Goal: Task Accomplishment & Management: Use online tool/utility

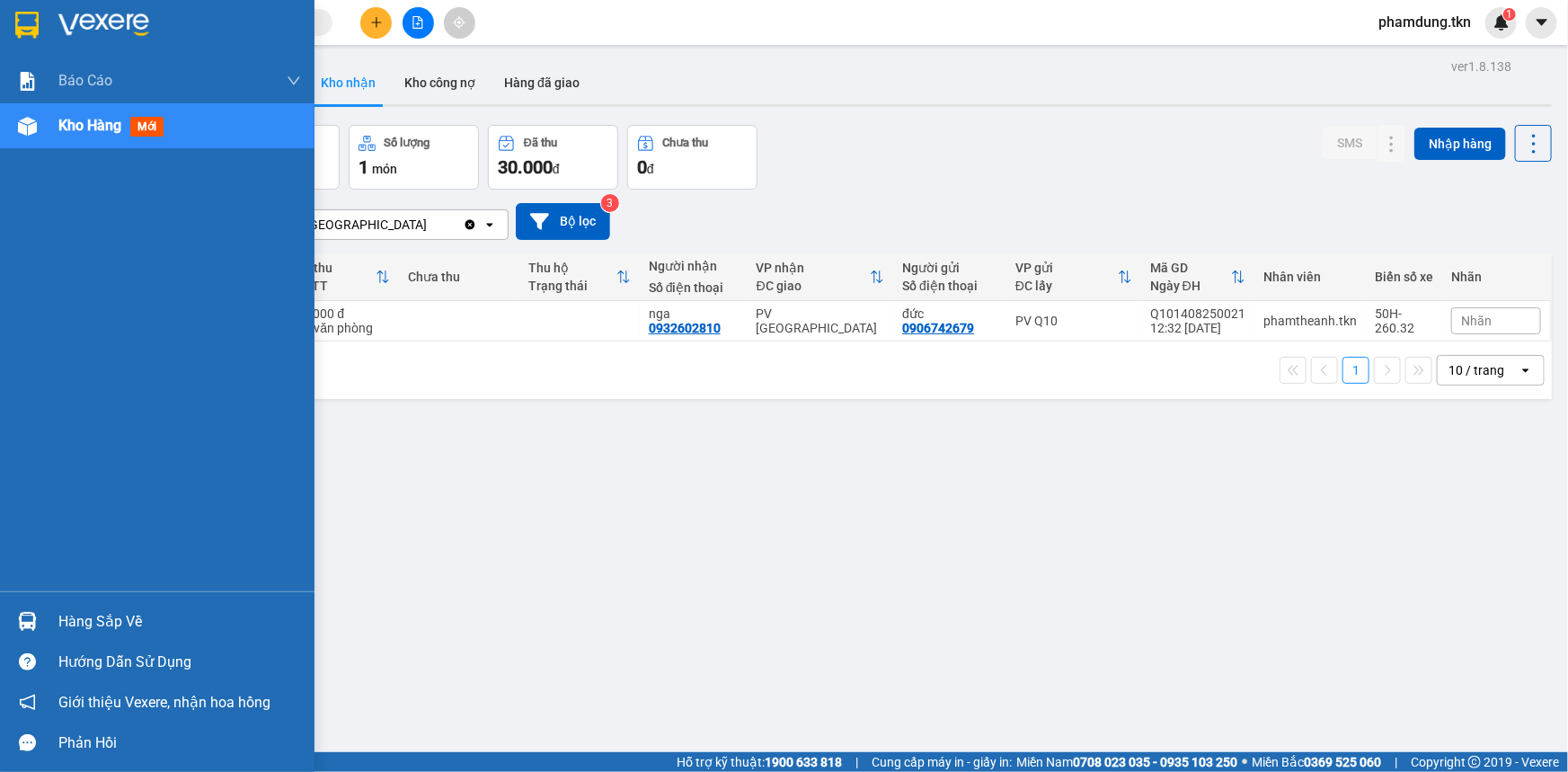
click at [95, 616] on div "Hàng sắp về" at bounding box center [179, 621] width 243 height 27
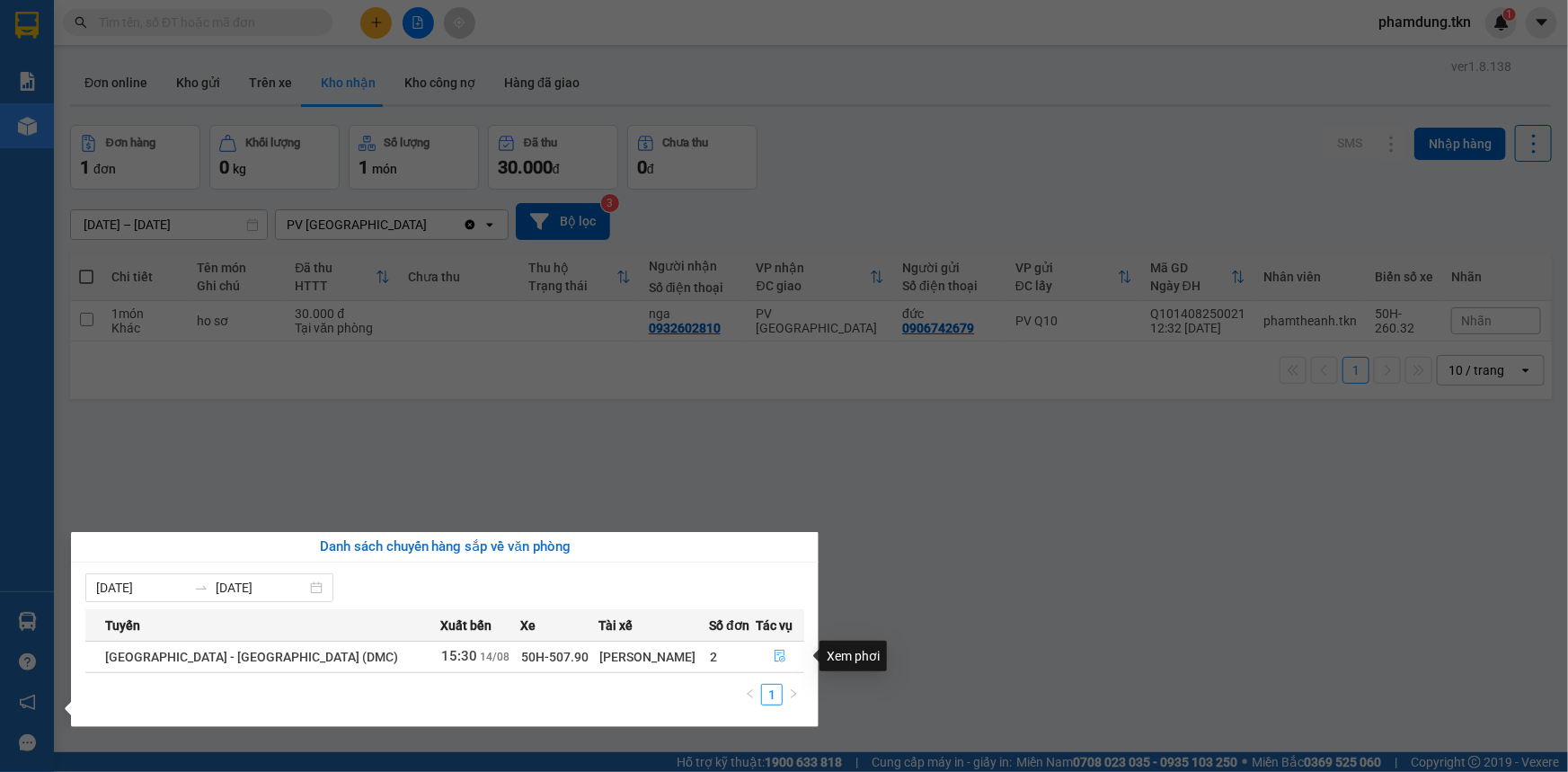
click at [774, 654] on icon "file-done" at bounding box center [780, 657] width 13 height 13
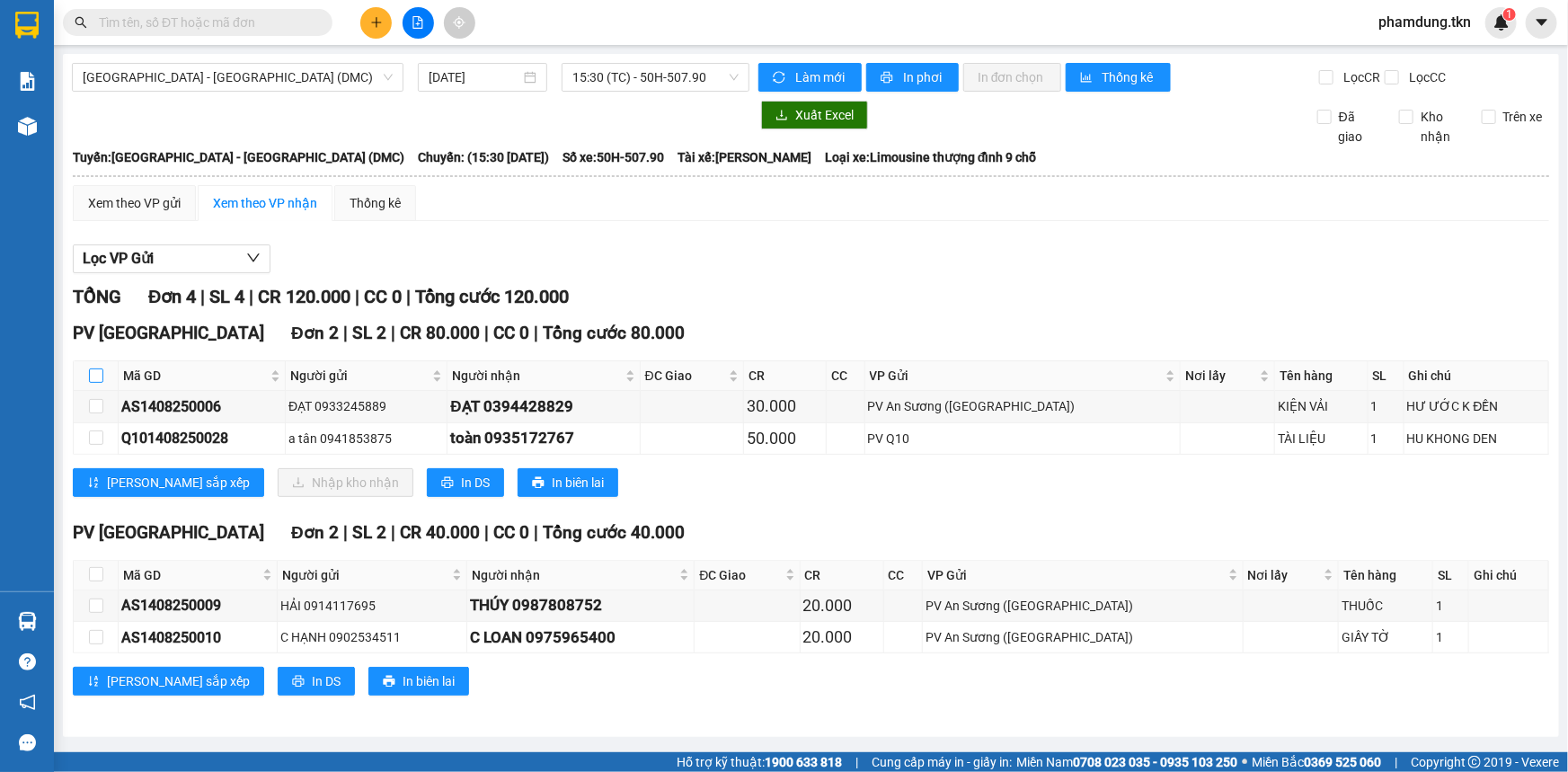
click at [100, 374] on input "checkbox" at bounding box center [96, 375] width 14 height 14
checkbox input "true"
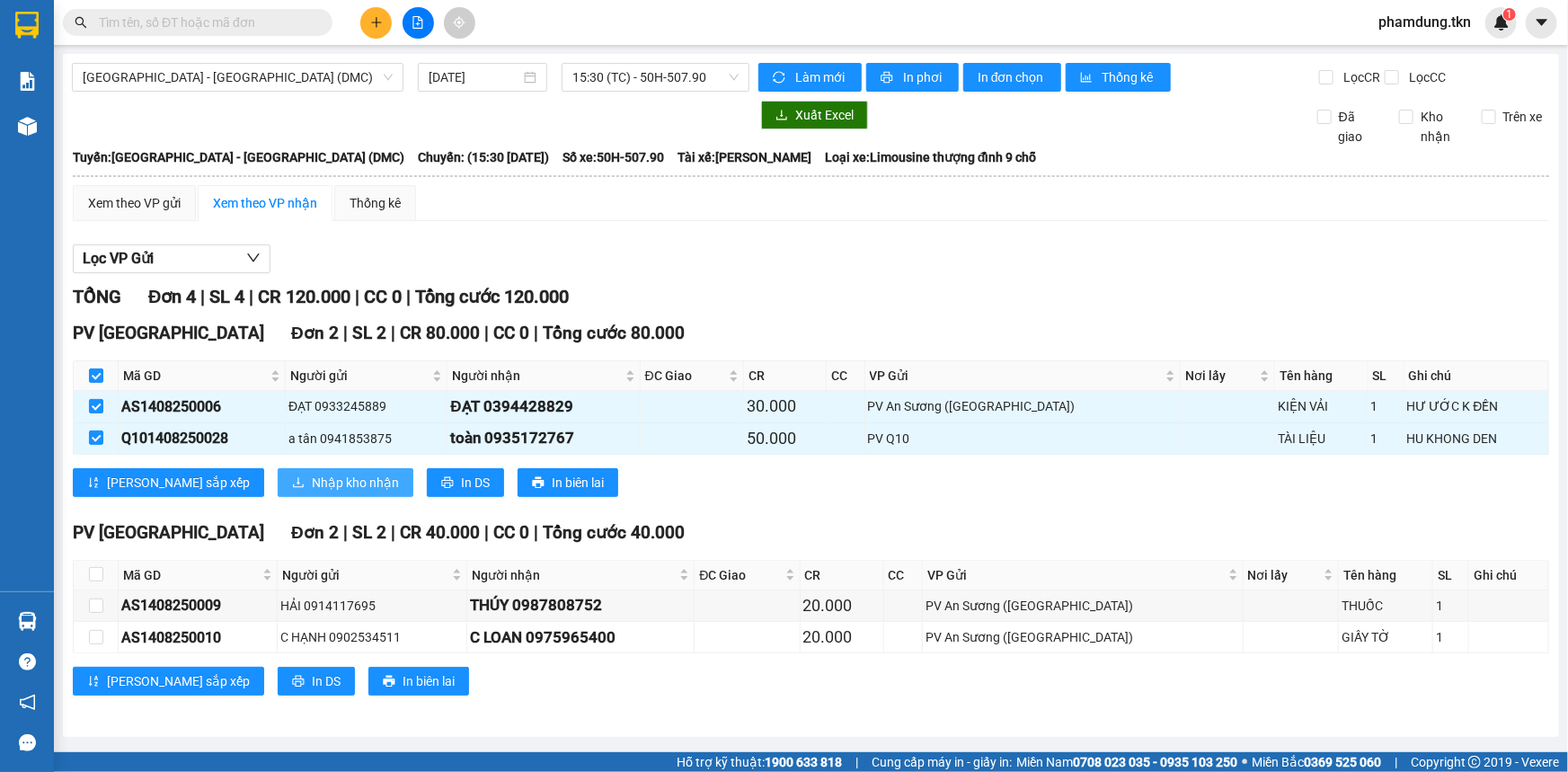
click at [292, 485] on icon "download" at bounding box center [299, 483] width 13 height 13
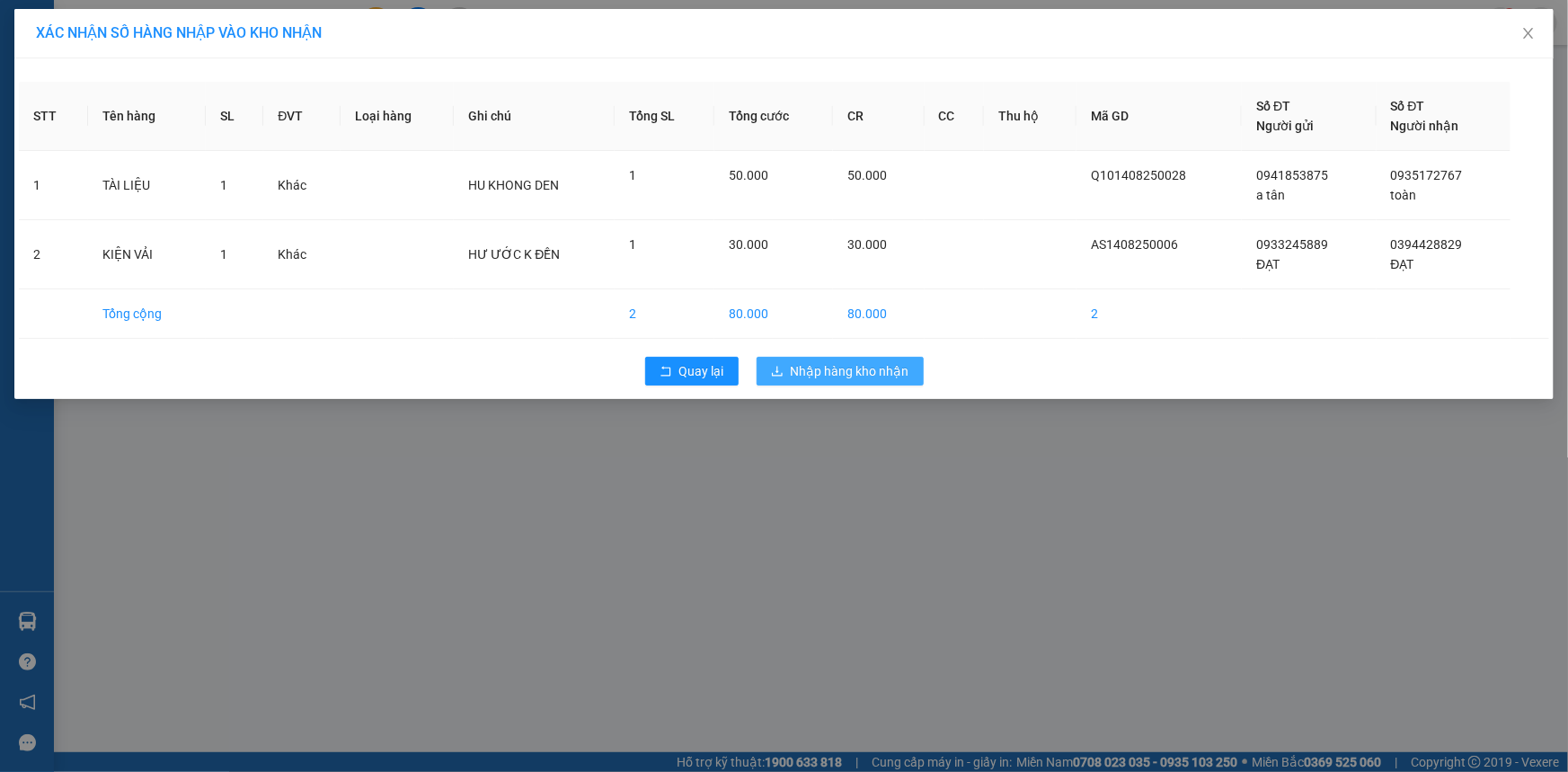
click at [808, 364] on span "Nhập hàng kho nhận" at bounding box center [850, 370] width 119 height 20
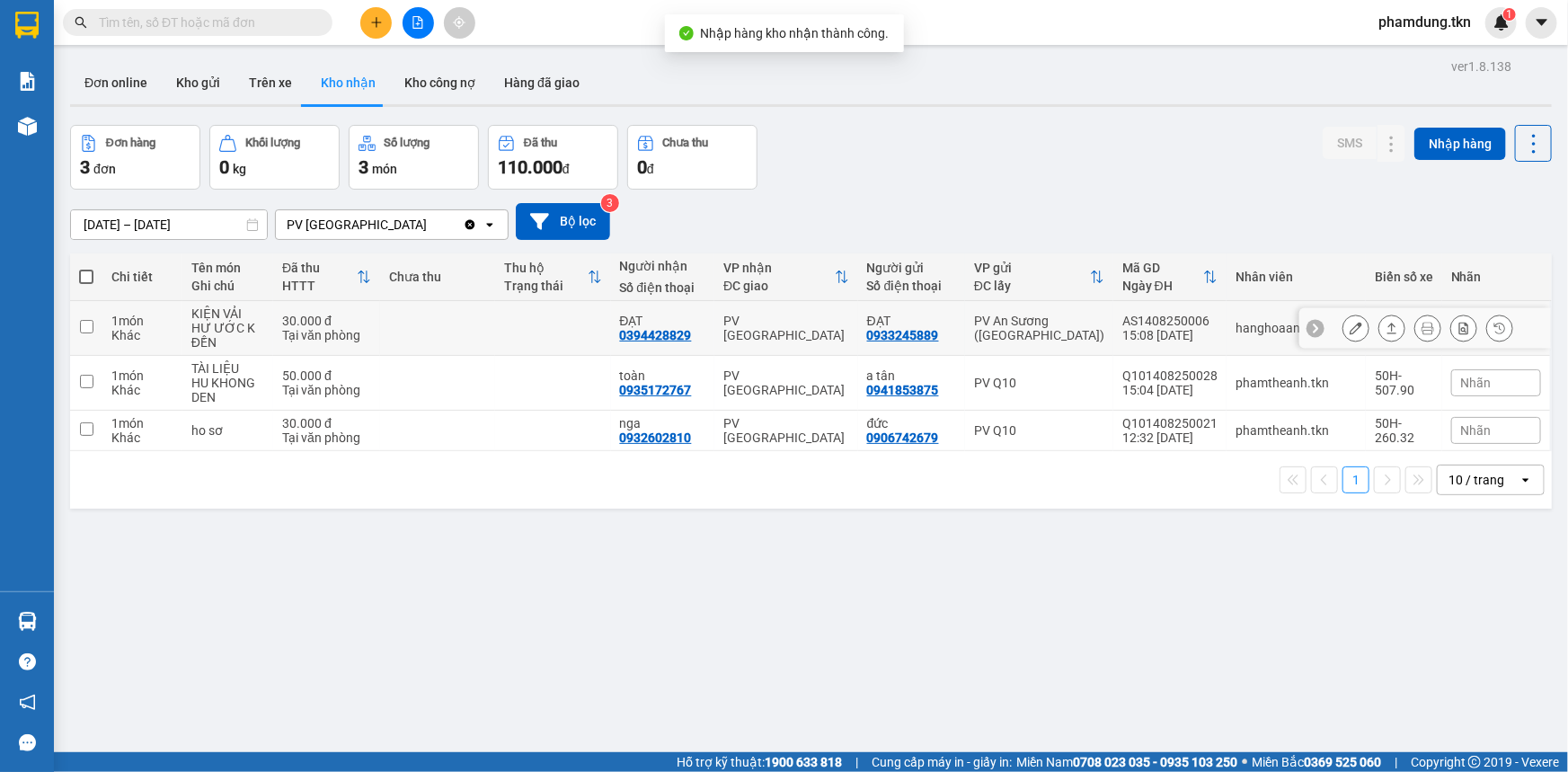
click at [93, 327] on td at bounding box center [86, 328] width 33 height 55
checkbox input "true"
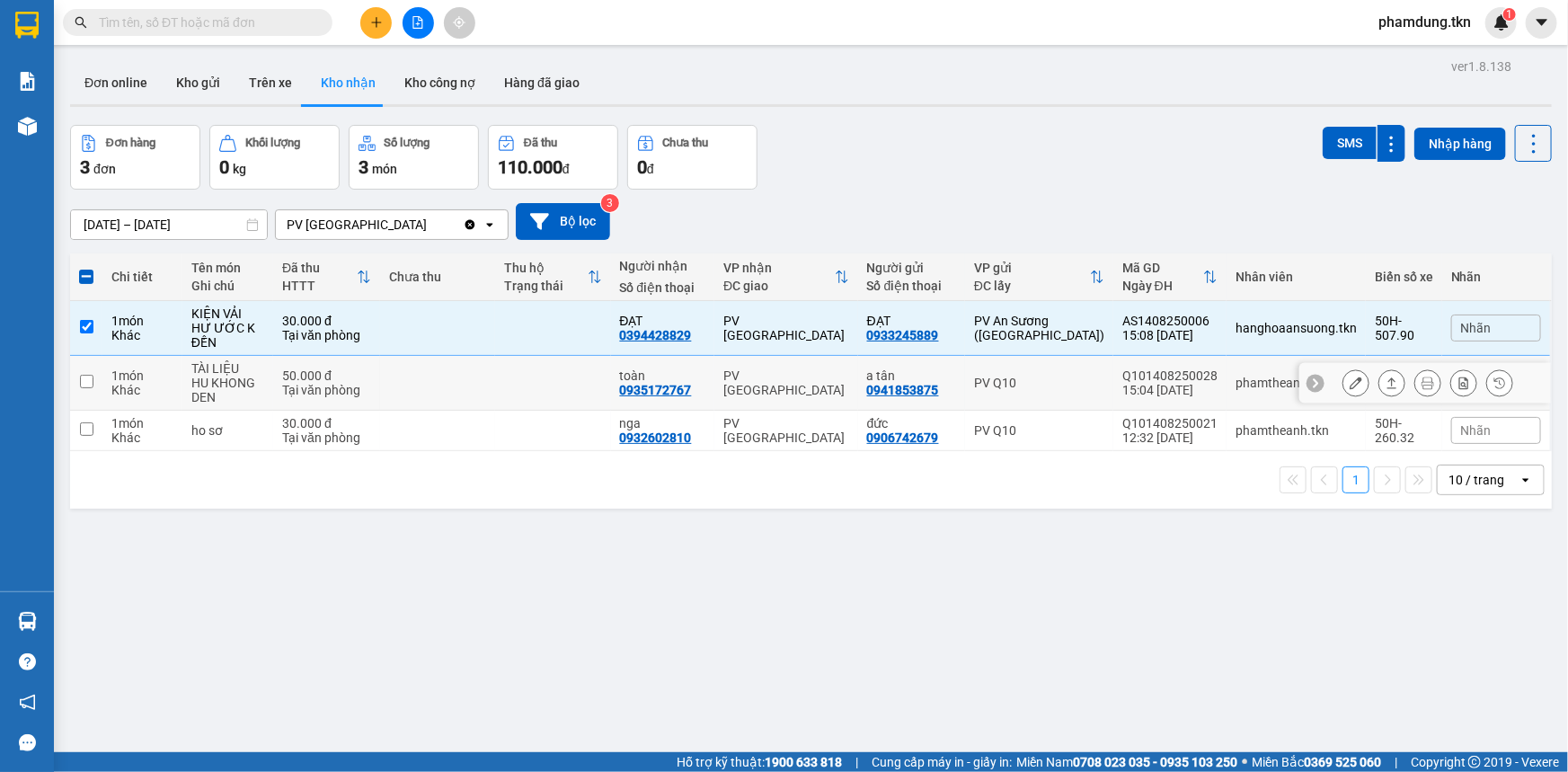
click at [83, 379] on input "checkbox" at bounding box center [86, 381] width 13 height 13
checkbox input "true"
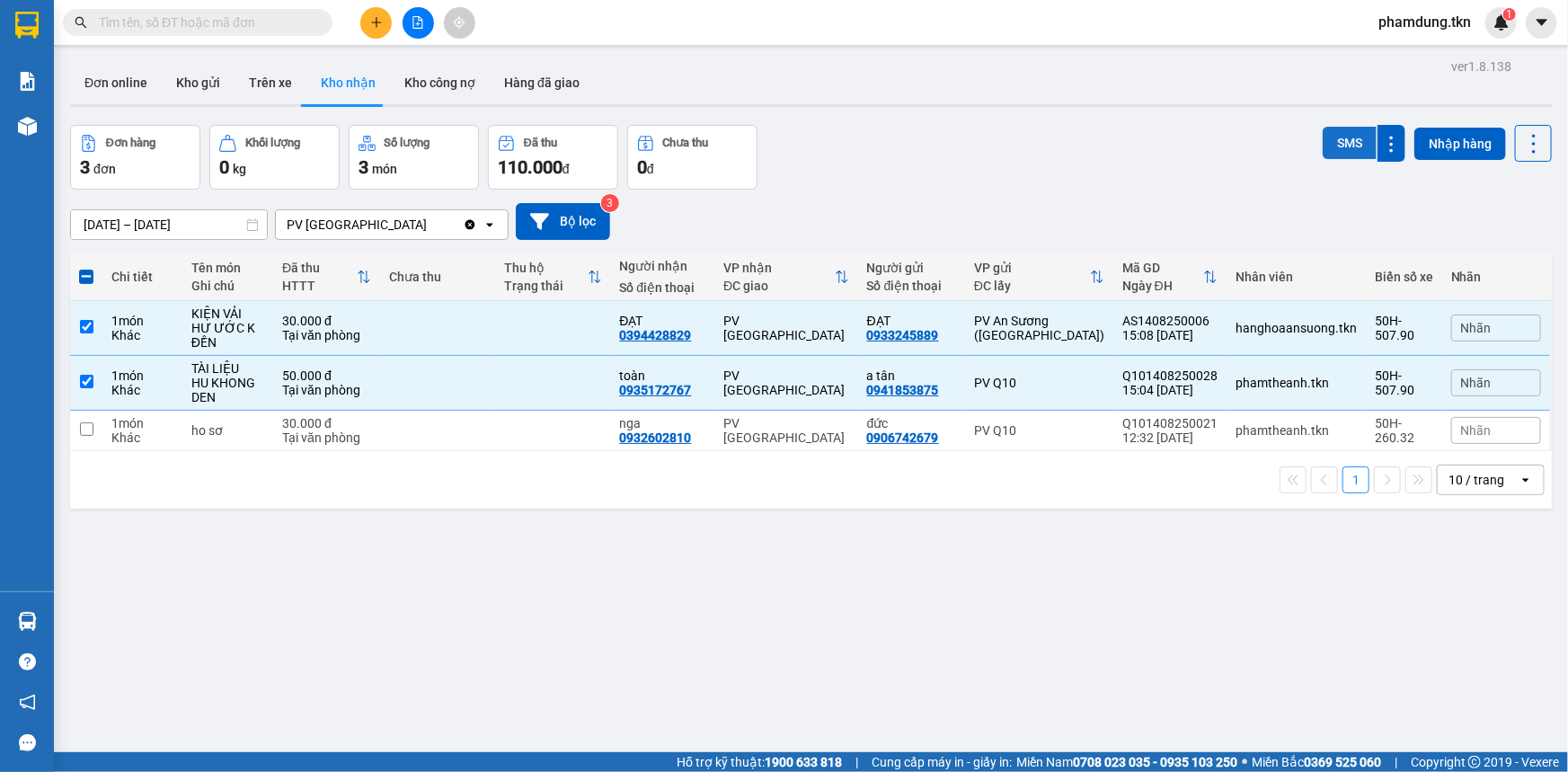
click at [1325, 129] on button "SMS" at bounding box center [1349, 142] width 54 height 33
click at [82, 326] on input "checkbox" at bounding box center [86, 326] width 13 height 13
checkbox input "false"
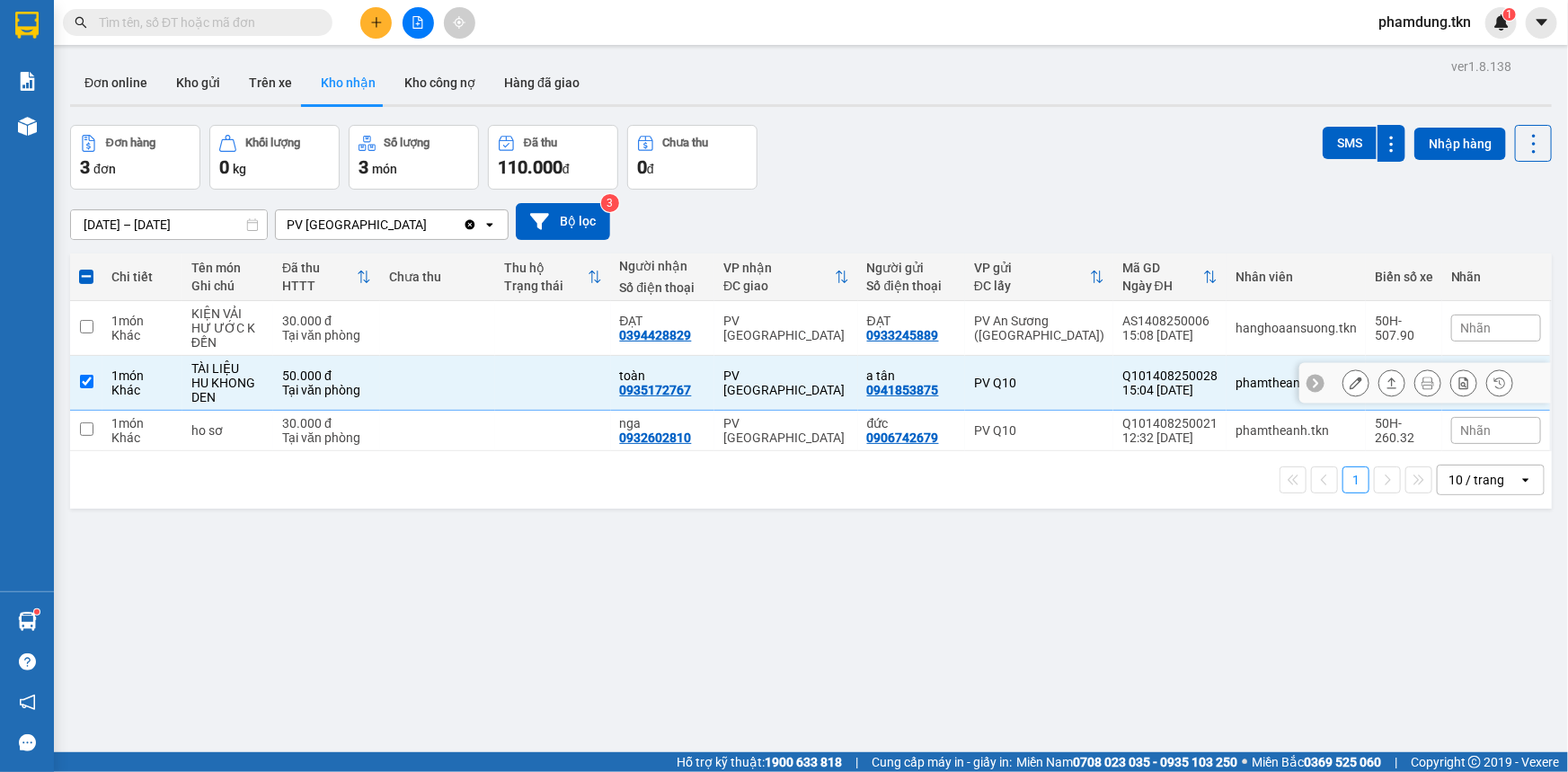
click at [1357, 379] on div at bounding box center [1356, 382] width 27 height 27
click at [1349, 385] on icon at bounding box center [1356, 383] width 13 height 13
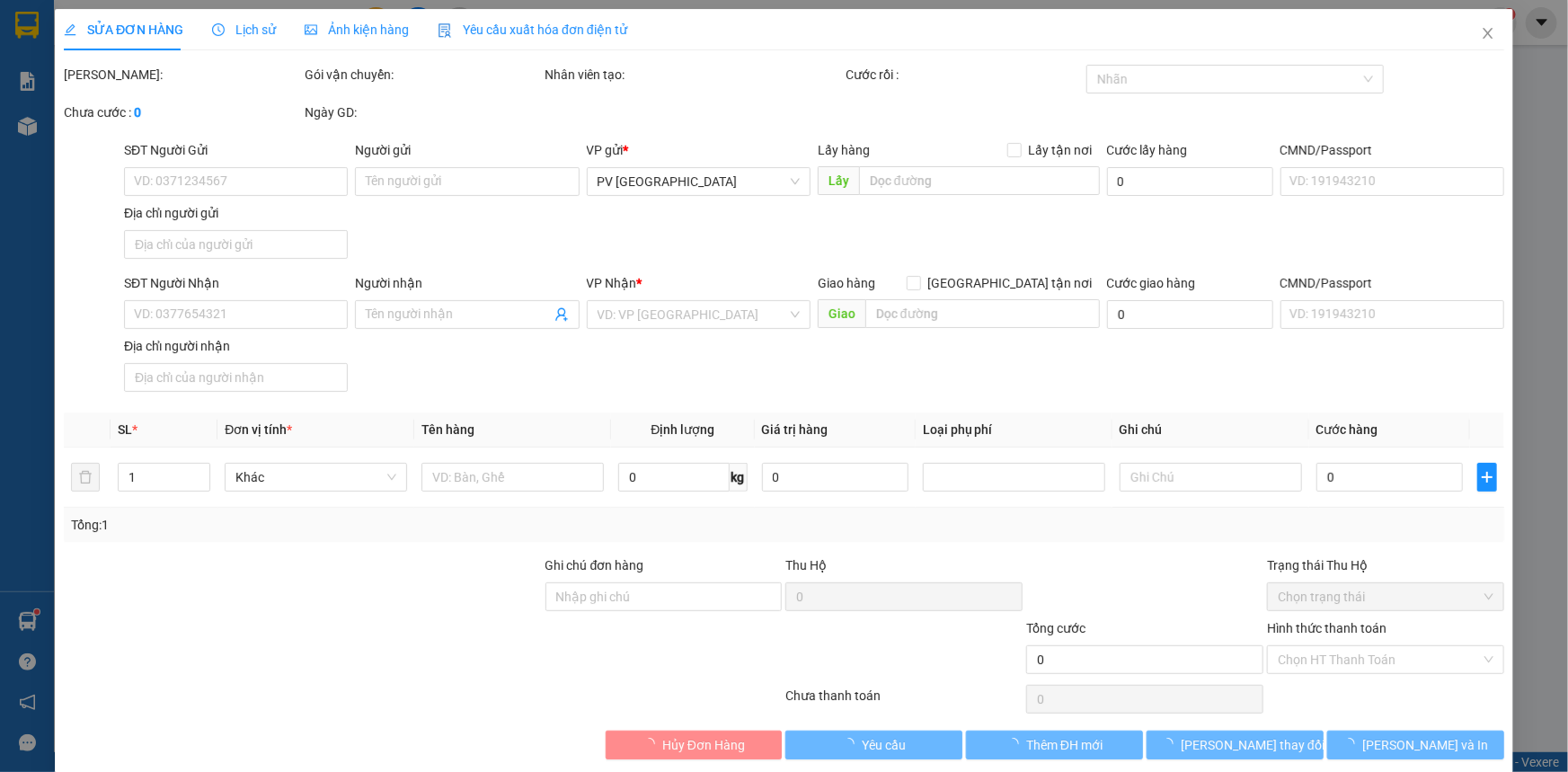
type input "0941853875"
type input "a tân"
type input "0935172767"
type input "toàn"
type input "50.000"
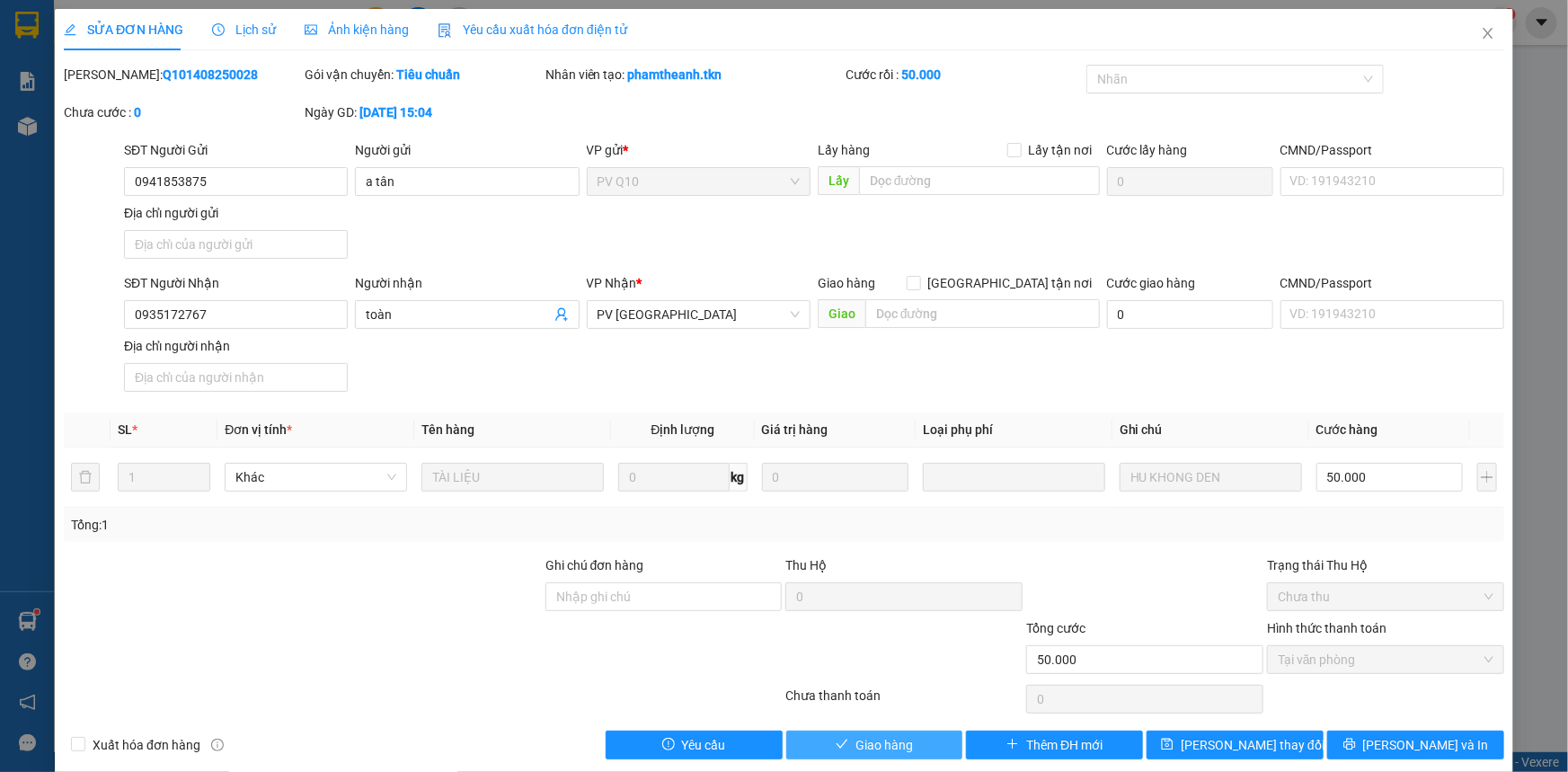
click at [842, 739] on button "Giao hàng" at bounding box center [875, 745] width 177 height 29
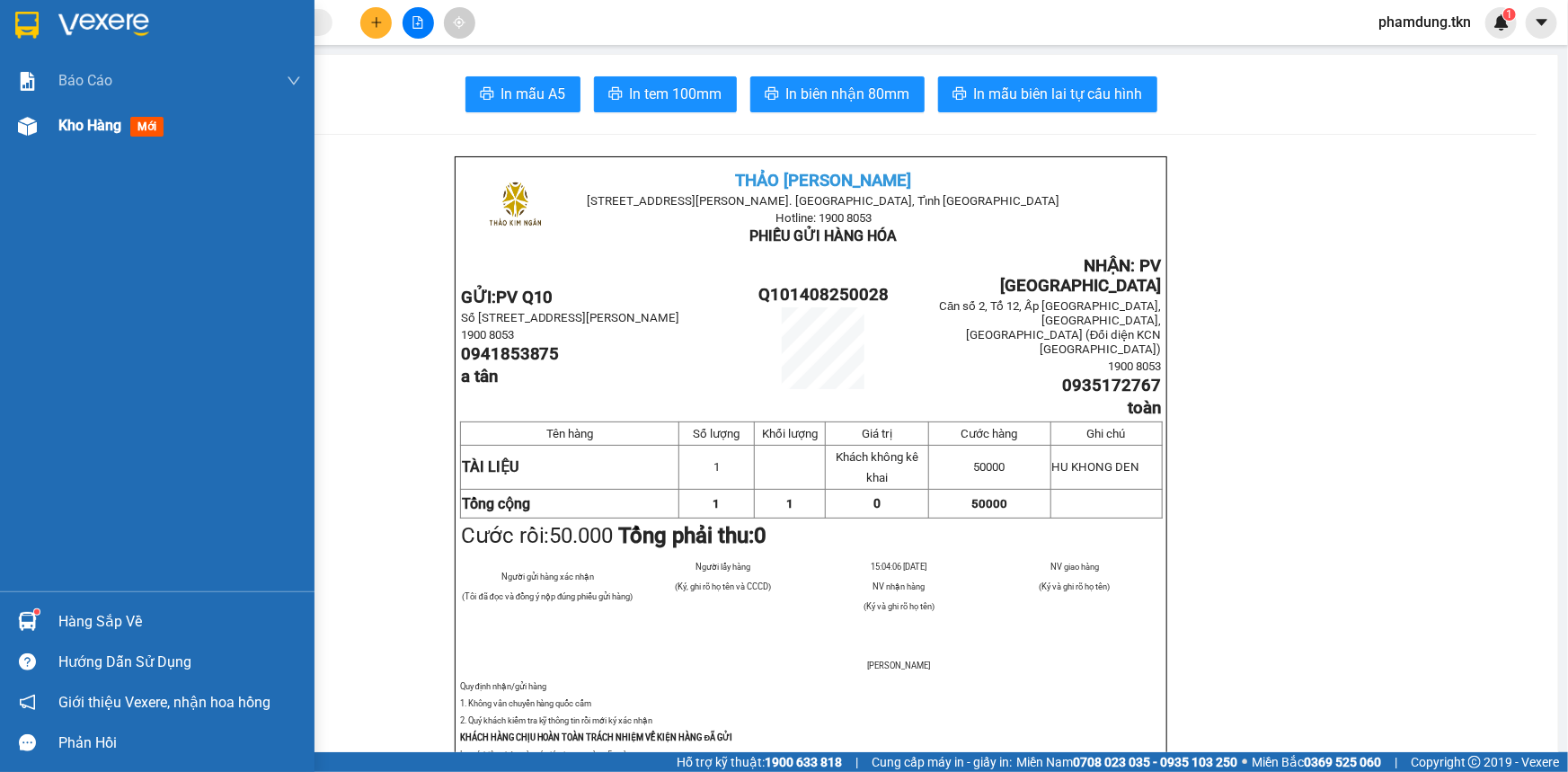
click at [107, 126] on span "Kho hàng" at bounding box center [90, 126] width 63 height 17
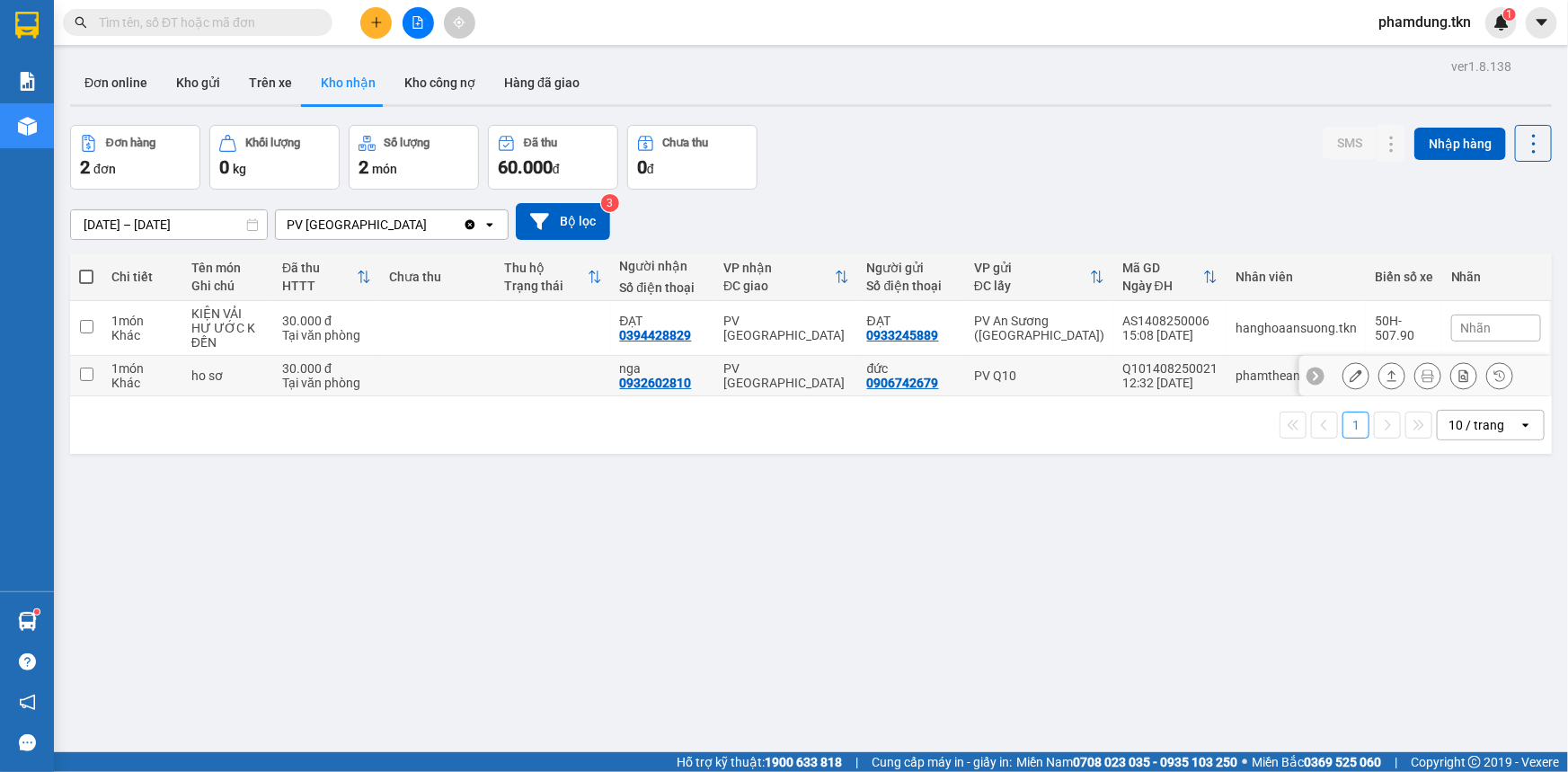
click at [83, 377] on input "checkbox" at bounding box center [86, 374] width 13 height 13
checkbox input "true"
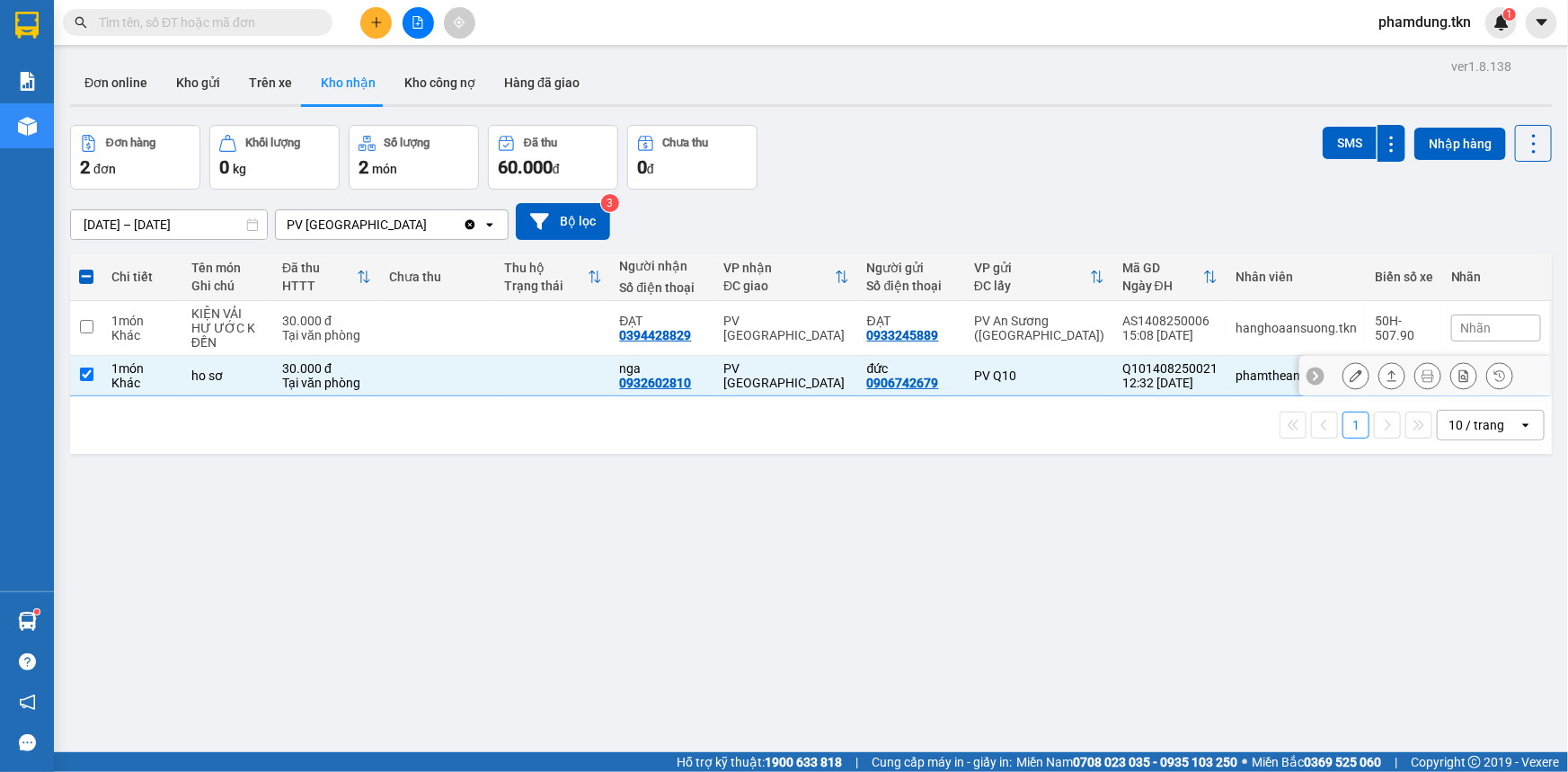
click at [1354, 364] on div at bounding box center [1356, 375] width 27 height 27
click at [1348, 366] on button at bounding box center [1356, 376] width 25 height 32
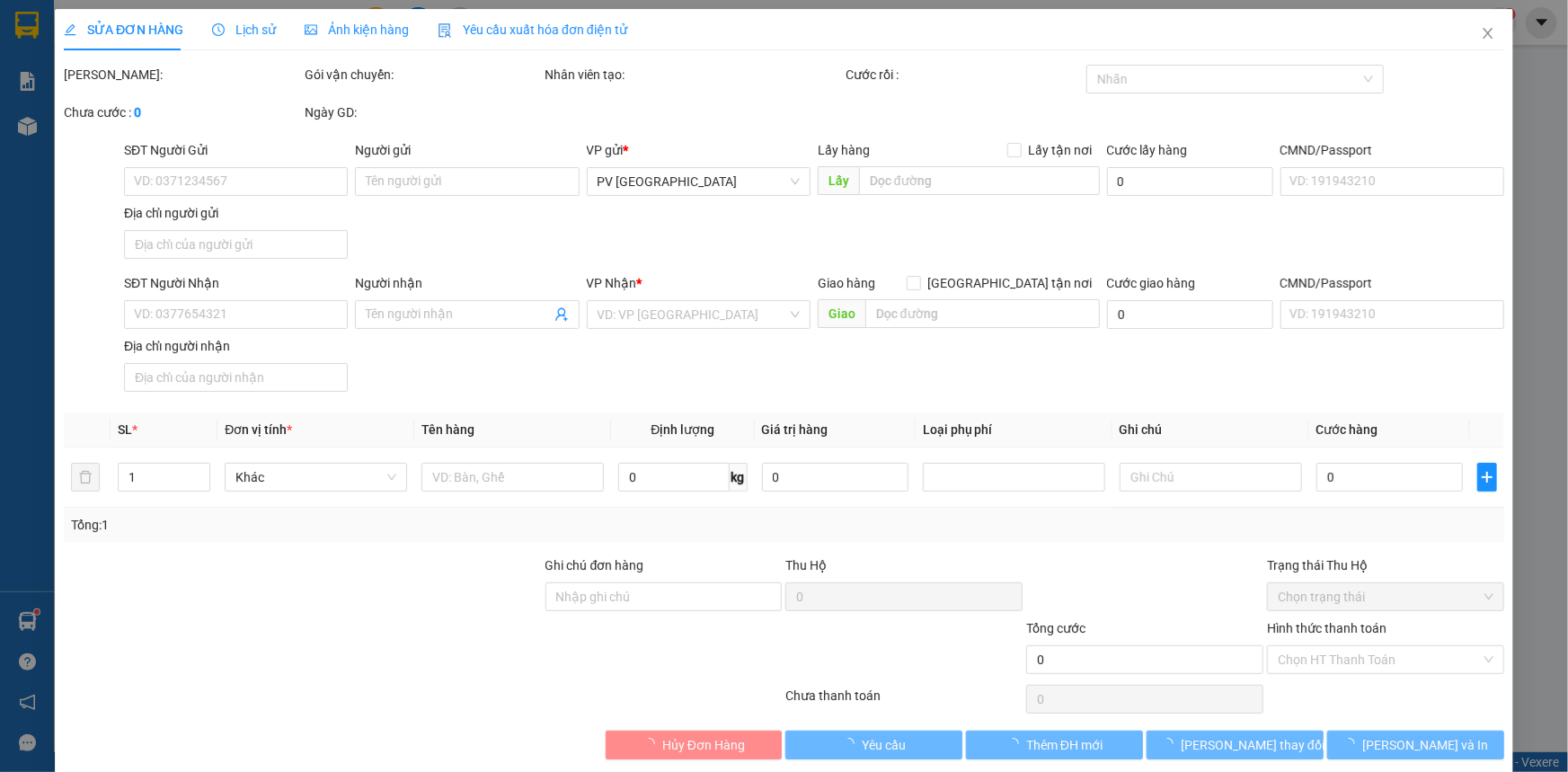
type input "0906742679"
type input "đức"
type input "0932602810"
type input "nga"
type input "30.000"
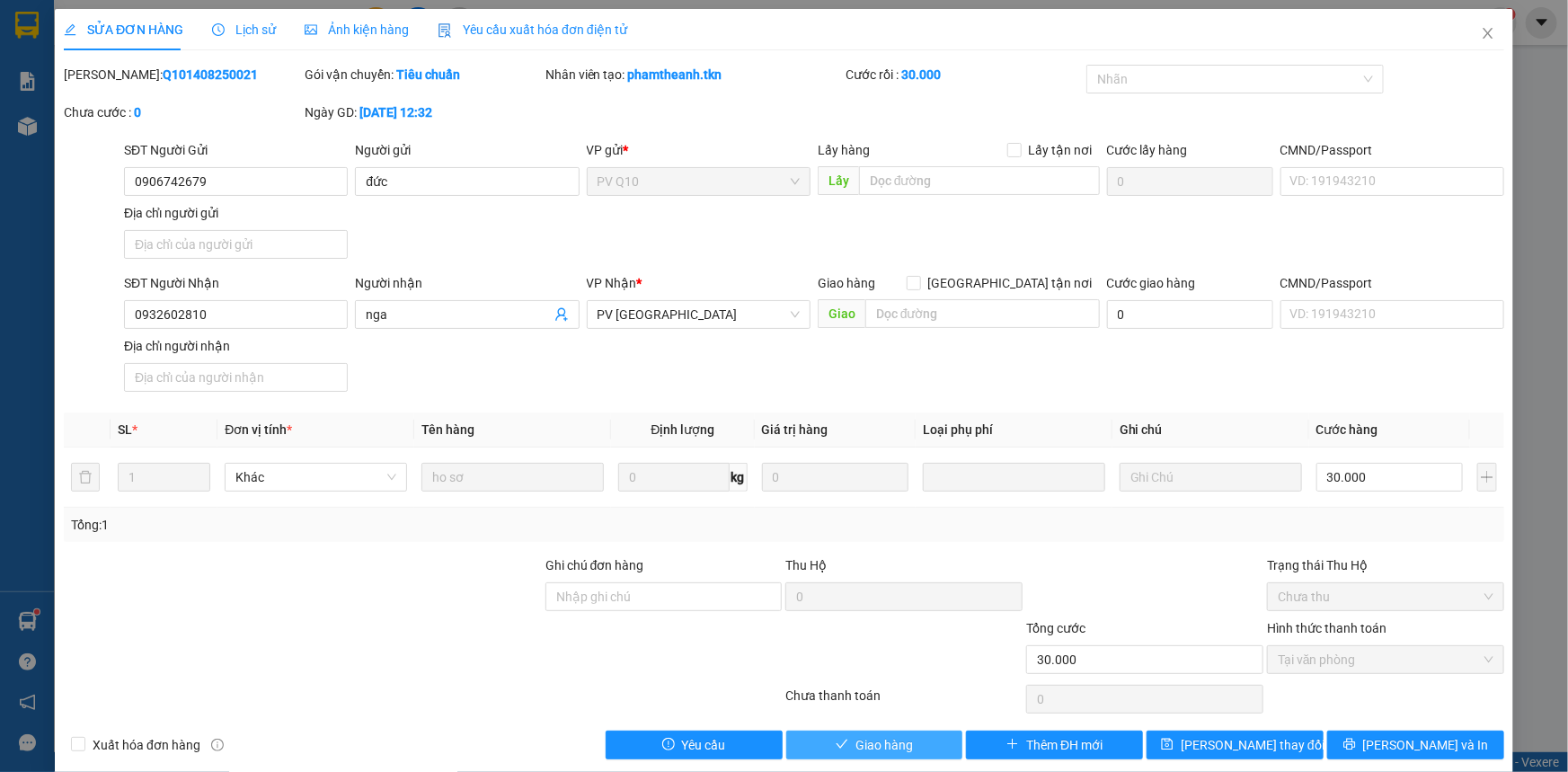
click at [865, 746] on span "Giao hàng" at bounding box center [884, 744] width 58 height 20
